Goal: Find specific page/section: Find specific page/section

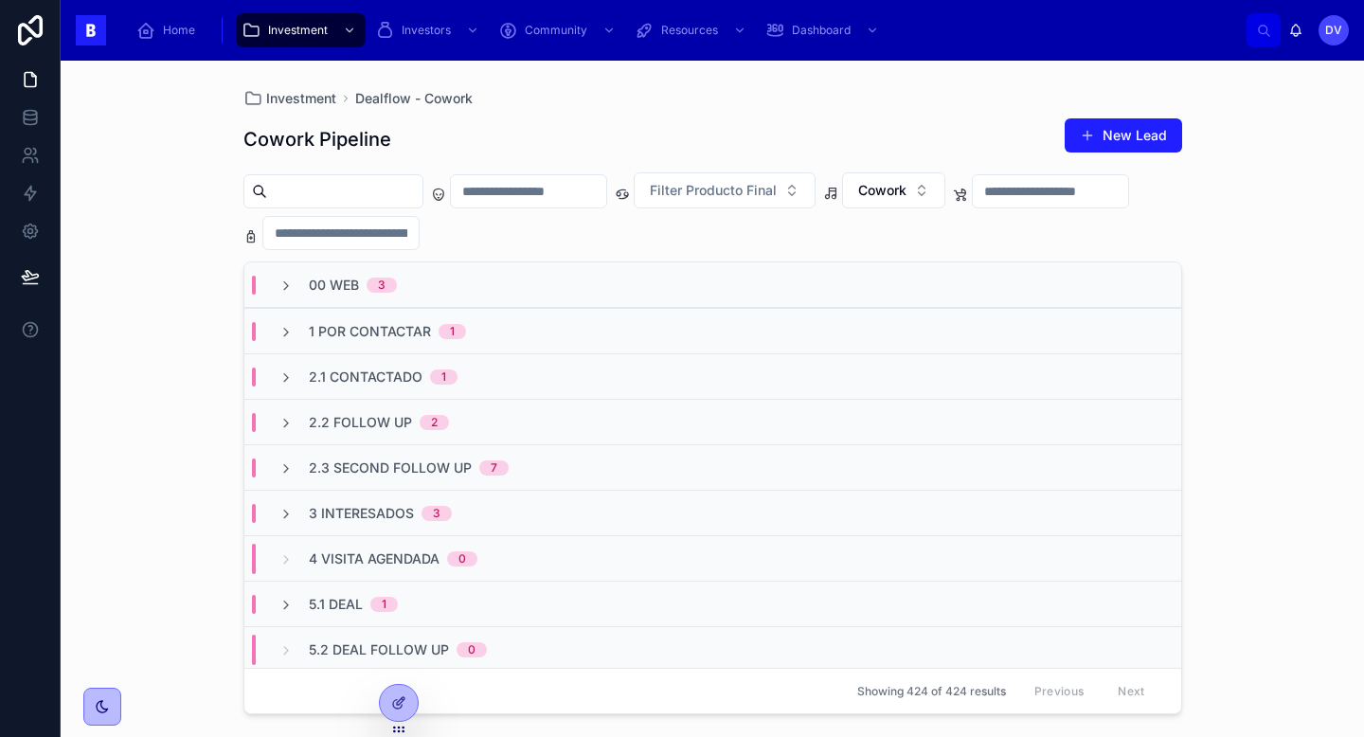
click at [312, 292] on span "00 Web" at bounding box center [334, 285] width 50 height 19
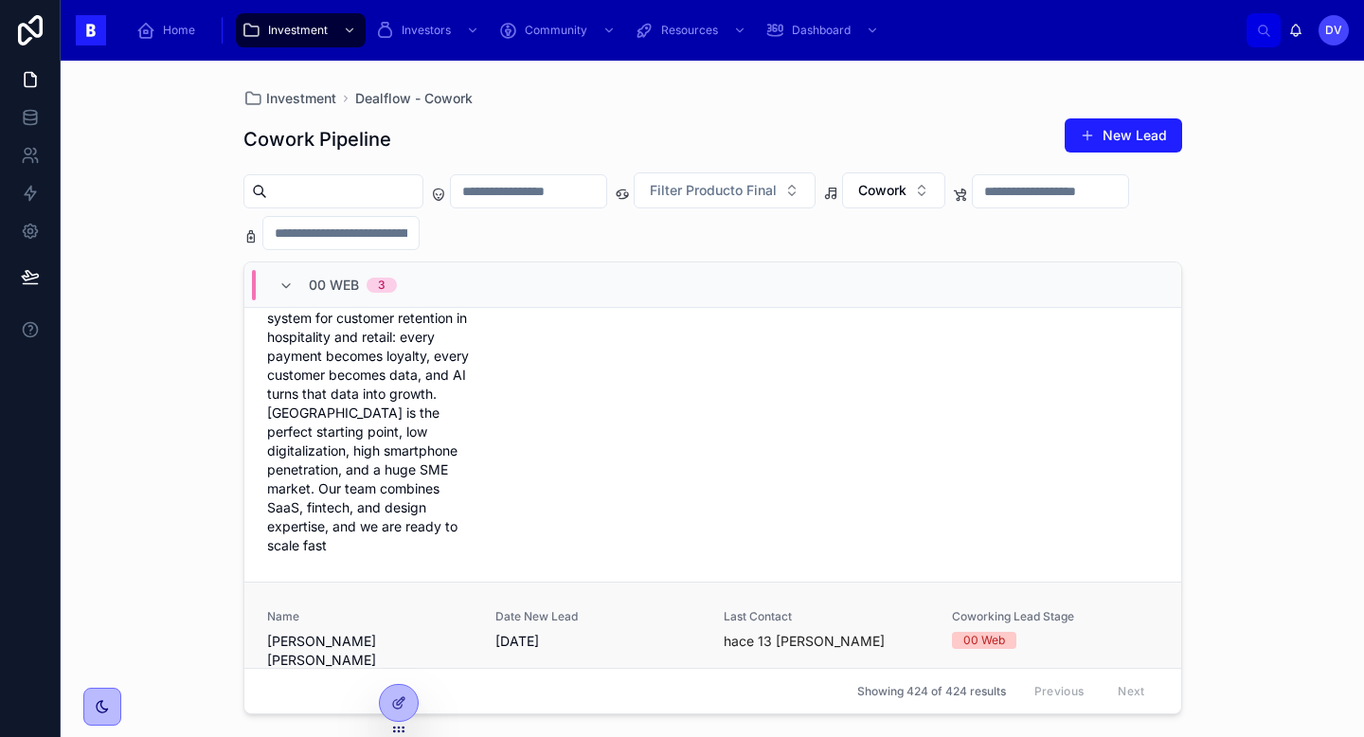
scroll to position [334, 0]
